Goal: Information Seeking & Learning: Check status

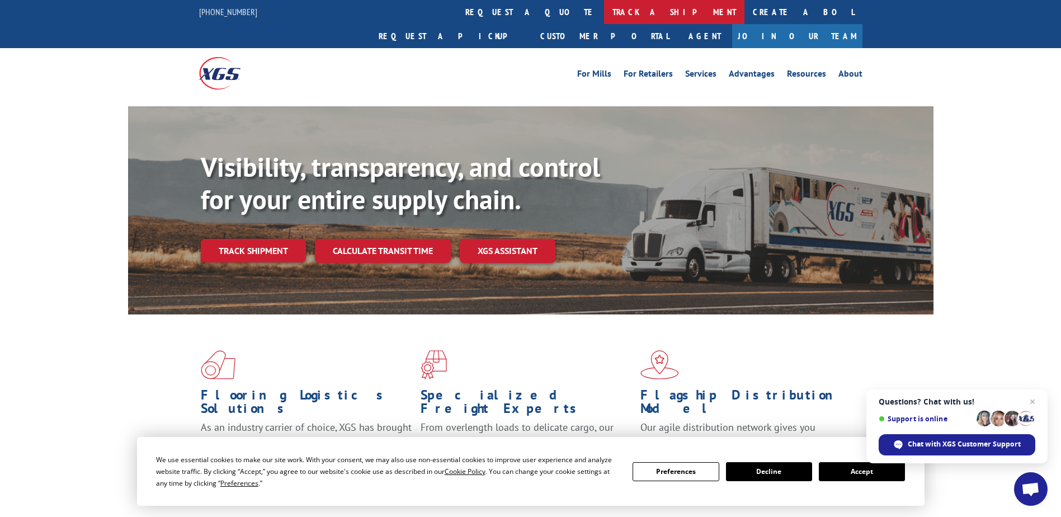
click at [604, 8] on link "track a shipment" at bounding box center [674, 12] width 140 height 24
click at [604, 9] on link "track a shipment" at bounding box center [674, 12] width 140 height 24
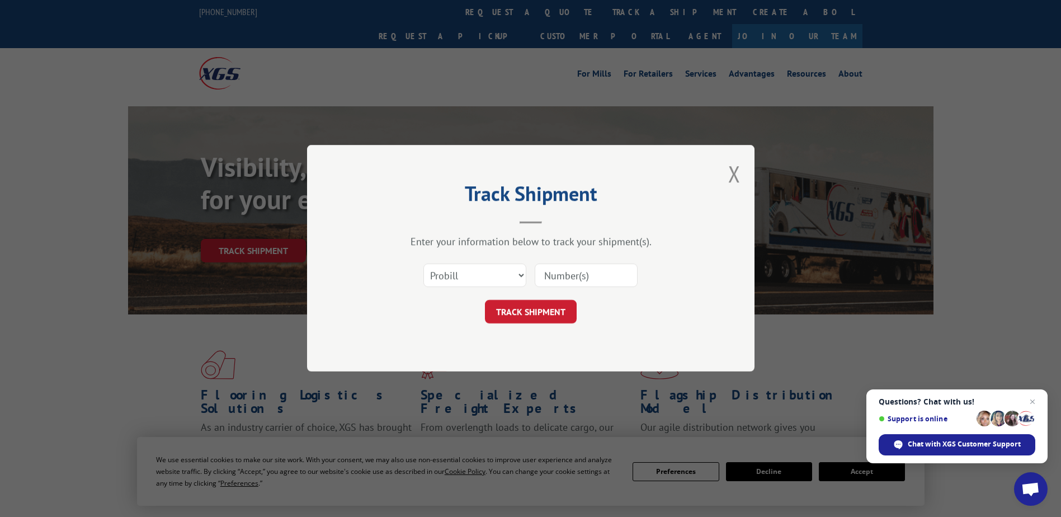
click at [600, 284] on input at bounding box center [586, 275] width 103 height 23
type input "17255758"
click at [558, 313] on button "TRACK SHIPMENT" at bounding box center [531, 311] width 92 height 23
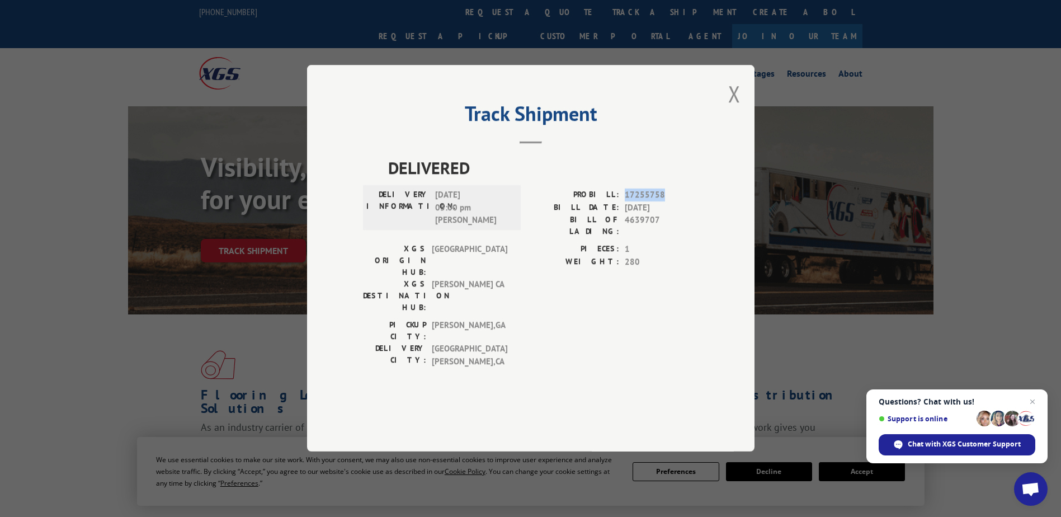
drag, startPoint x: 621, startPoint y: 228, endPoint x: 673, endPoint y: 228, distance: 52.6
click at [673, 202] on div "PROBILL: 17255758" at bounding box center [615, 195] width 168 height 13
drag, startPoint x: 673, startPoint y: 228, endPoint x: 653, endPoint y: 227, distance: 20.1
copy div "17255758"
click at [731, 109] on button "Close modal" at bounding box center [734, 94] width 12 height 30
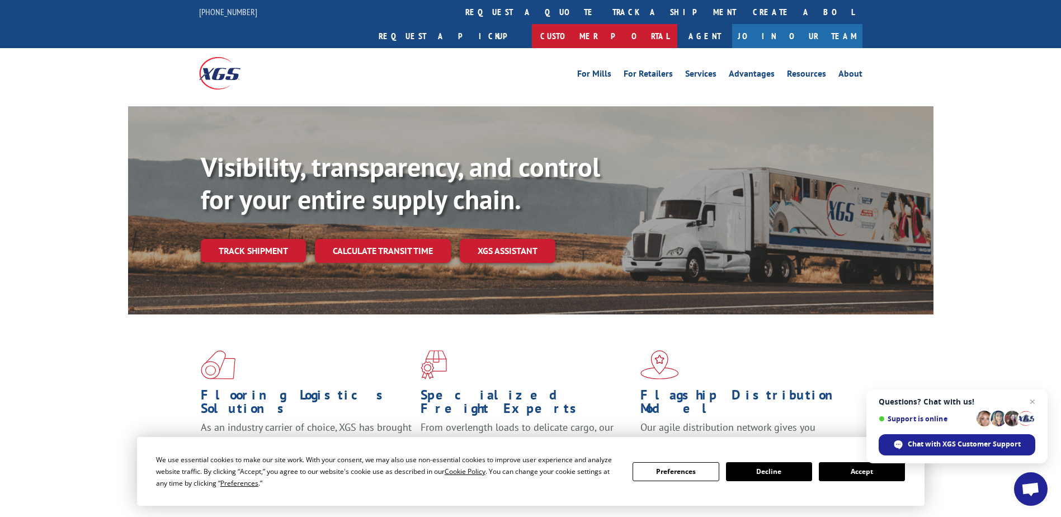
click at [677, 24] on link "Customer Portal" at bounding box center [604, 36] width 145 height 24
